Goal: Consume media (video, audio)

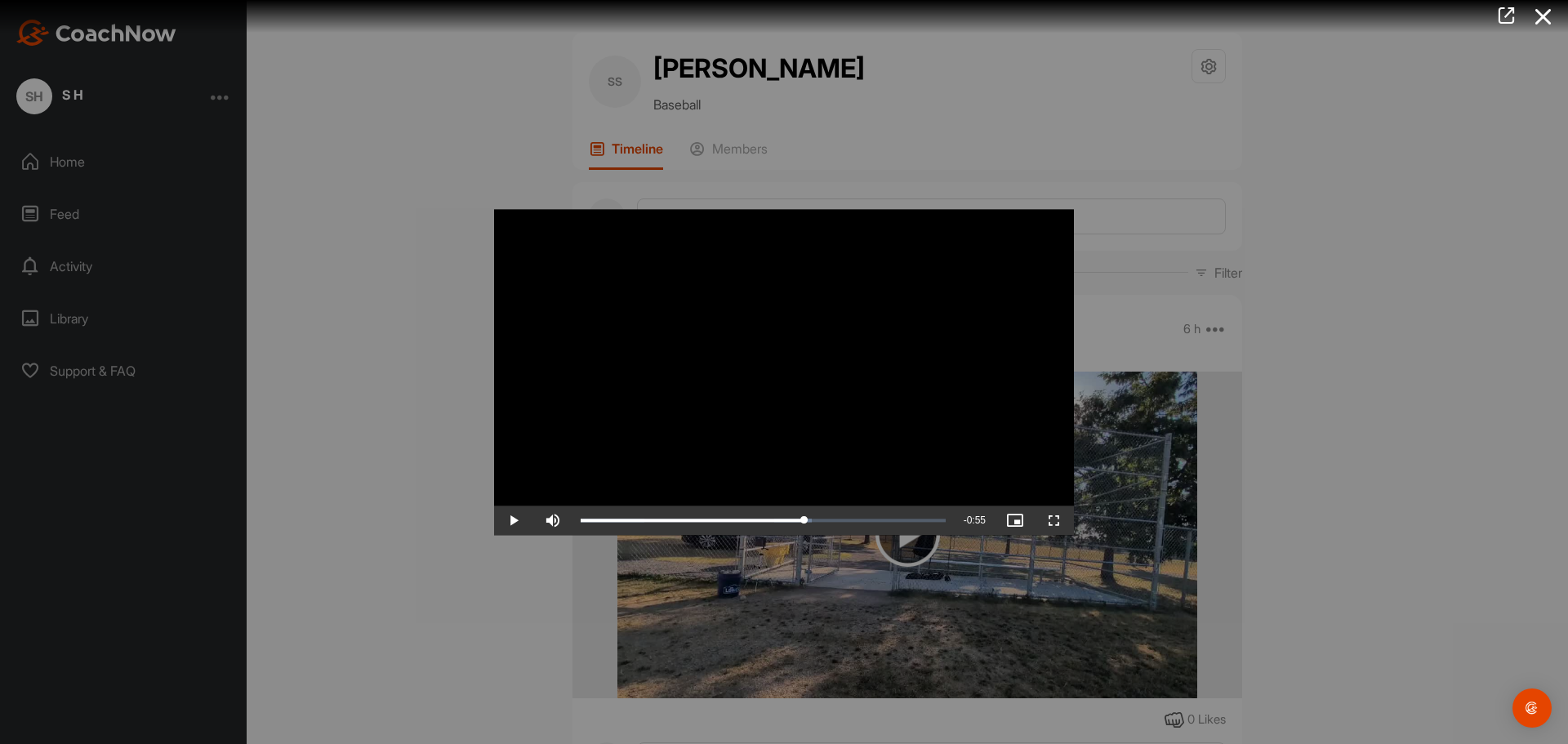
scroll to position [571, 0]
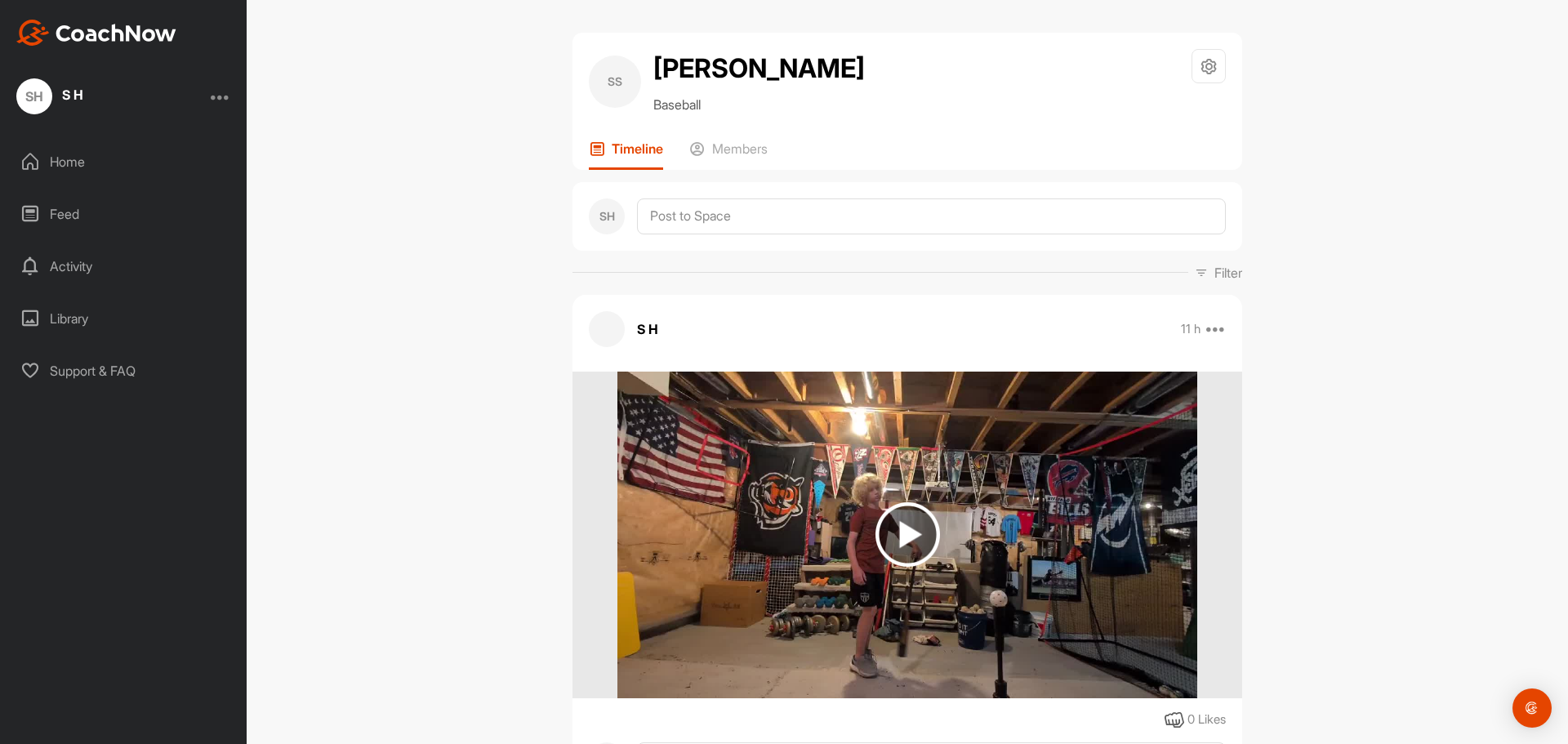
click at [912, 520] on img at bounding box center [907, 534] width 65 height 65
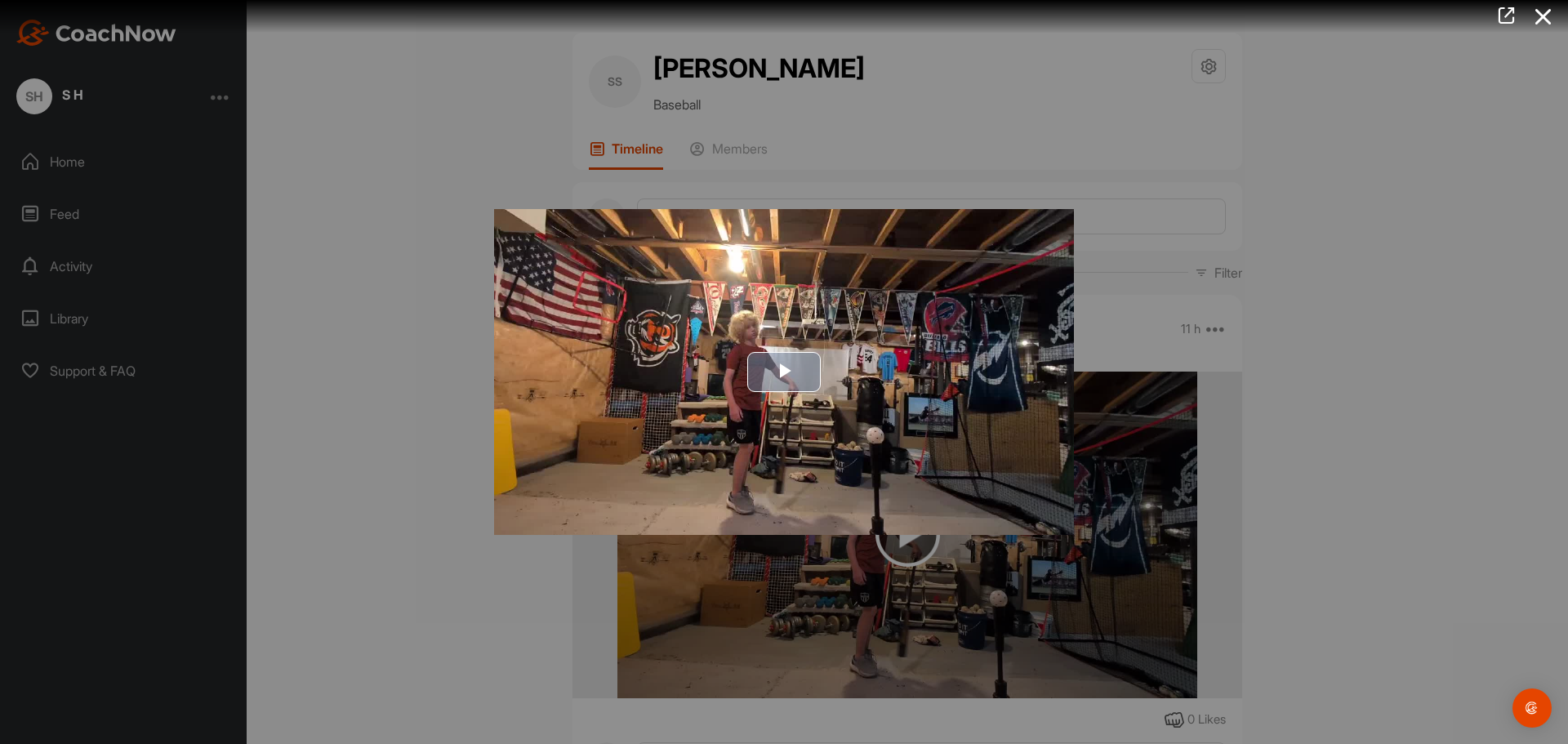
click at [784, 372] on span "Video Player" at bounding box center [784, 372] width 0 height 0
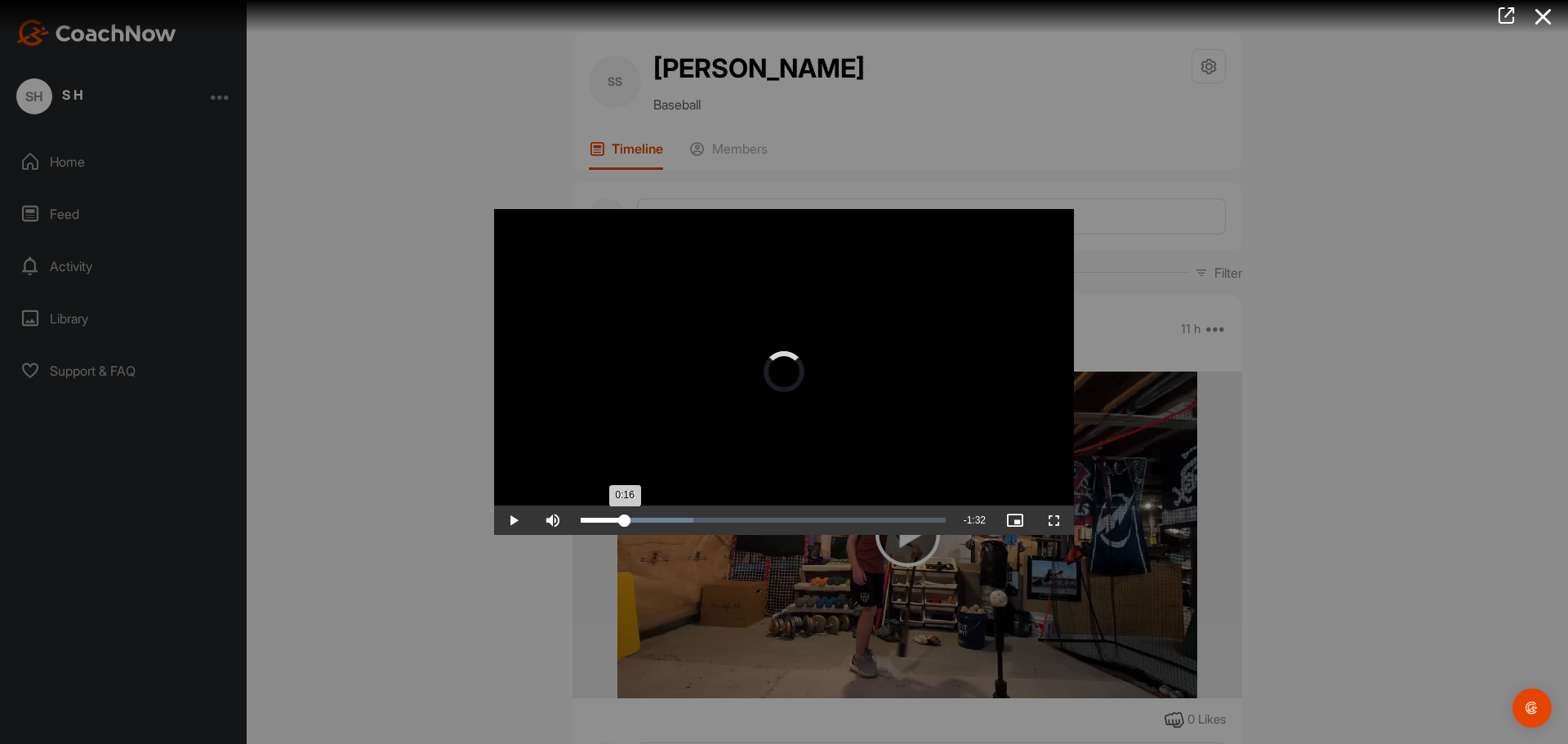
click at [625, 518] on div "Loaded : 30.90% 0:12 0:16" at bounding box center [762, 519] width 365 height 5
click at [613, 518] on div "0:09" at bounding box center [613, 519] width 1 height 5
click at [613, 518] on div "Loaded : 30.90% 0:09 0:09" at bounding box center [762, 519] width 365 height 5
click at [613, 518] on div "Loaded : 30.90% 0:09 0:13" at bounding box center [762, 519] width 365 height 5
click at [613, 518] on div "Loaded : 30.90% 0:09 0:09" at bounding box center [762, 519] width 365 height 5
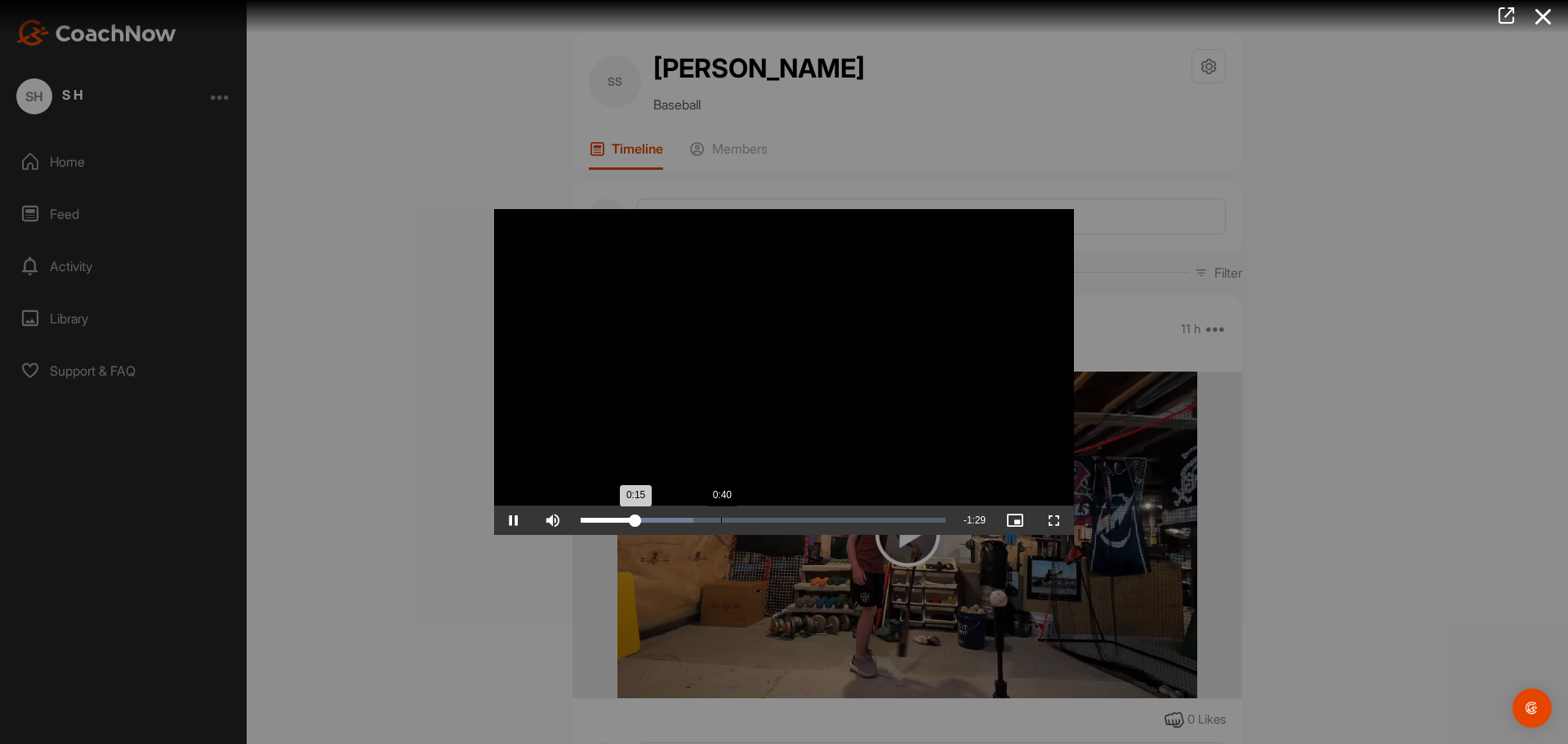
click at [723, 520] on div "Loaded : 30.90% 0:40 0:15" at bounding box center [762, 519] width 365 height 5
click at [741, 520] on div "0:45" at bounding box center [741, 519] width 1 height 5
click at [757, 520] on div "0:51" at bounding box center [671, 519] width 182 height 5
click at [751, 520] on div "0:48" at bounding box center [751, 519] width 1 height 5
click at [741, 519] on div "0:49" at bounding box center [667, 519] width 173 height 5
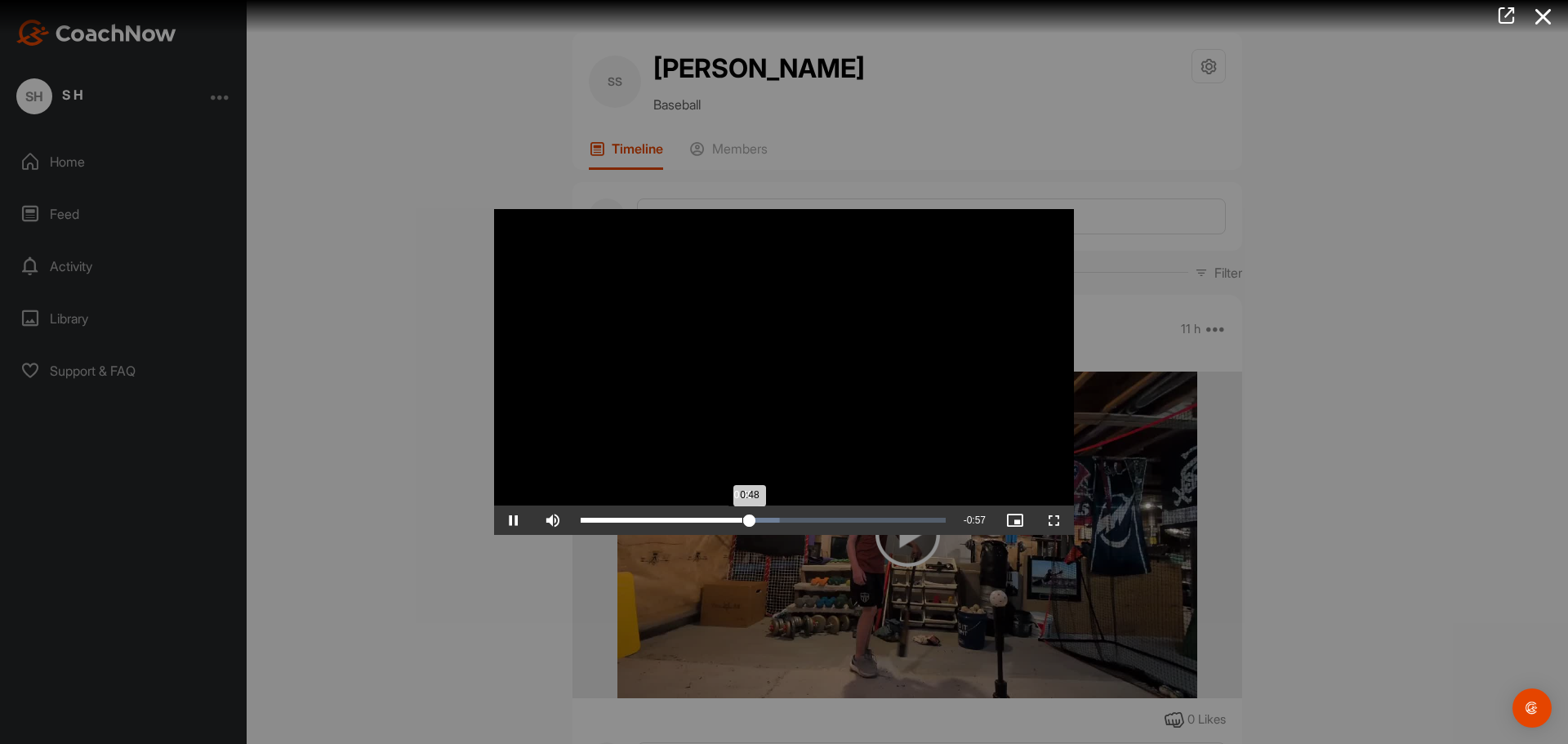
click at [741, 519] on div "0:48" at bounding box center [664, 519] width 169 height 5
click at [741, 519] on div "0:48" at bounding box center [665, 519] width 170 height 5
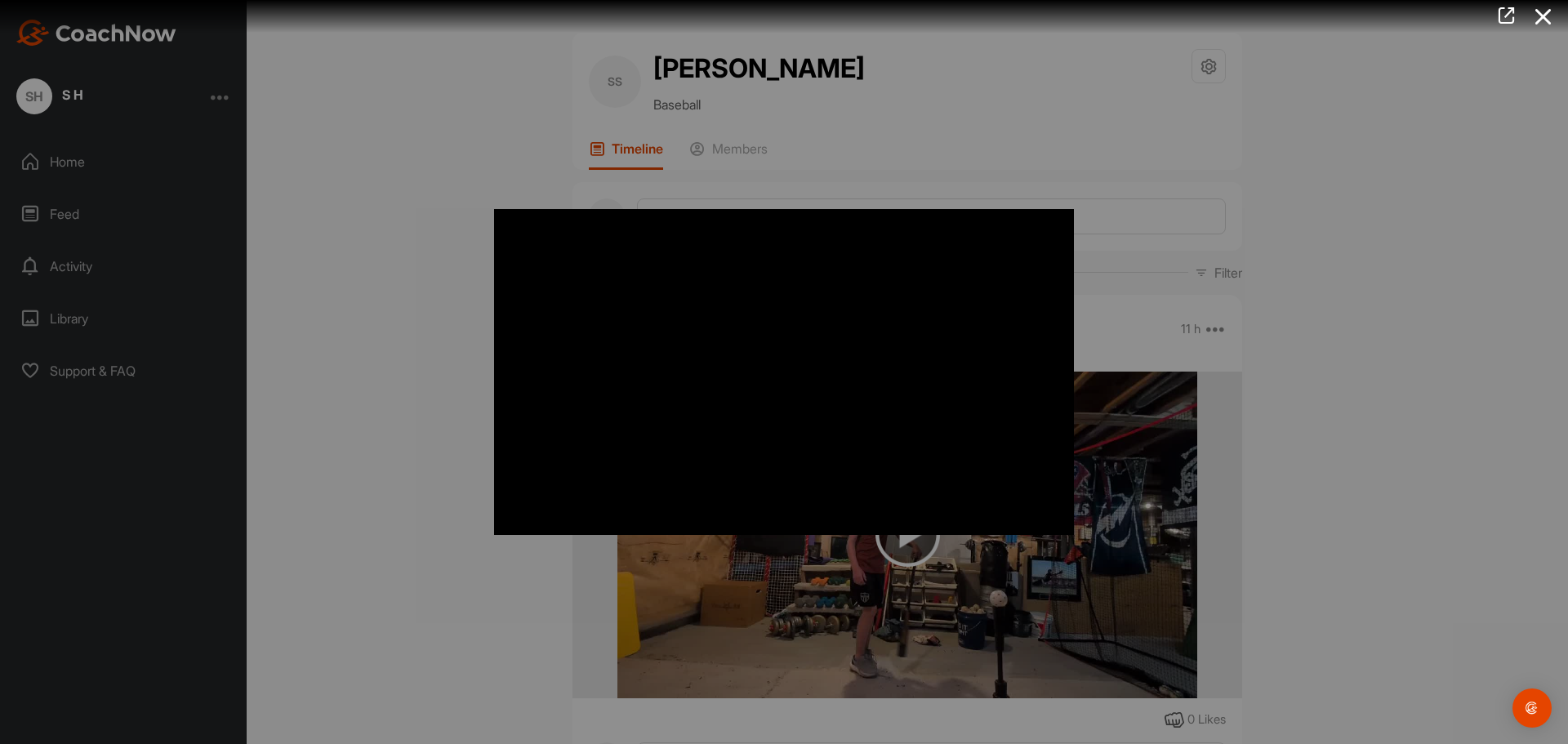
click at [469, 163] on div at bounding box center [784, 372] width 1568 height 744
